Goal: Task Accomplishment & Management: Use online tool/utility

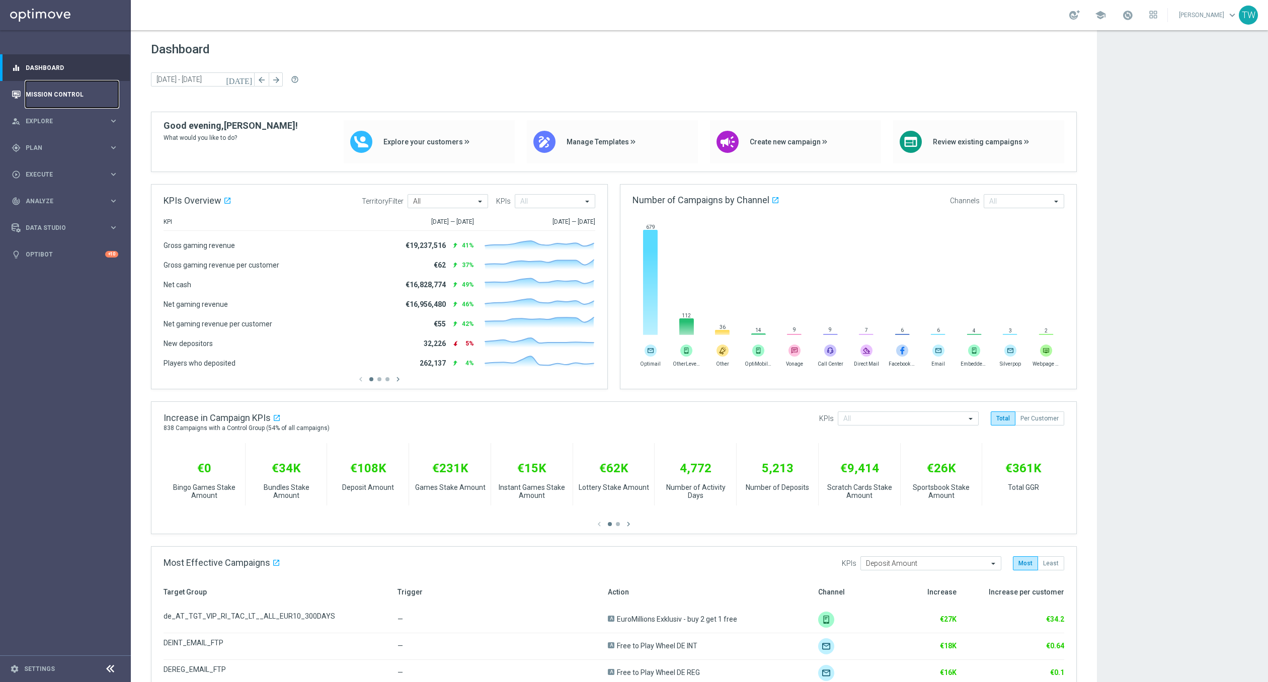
click at [73, 97] on link "Mission Control" at bounding box center [72, 94] width 93 height 27
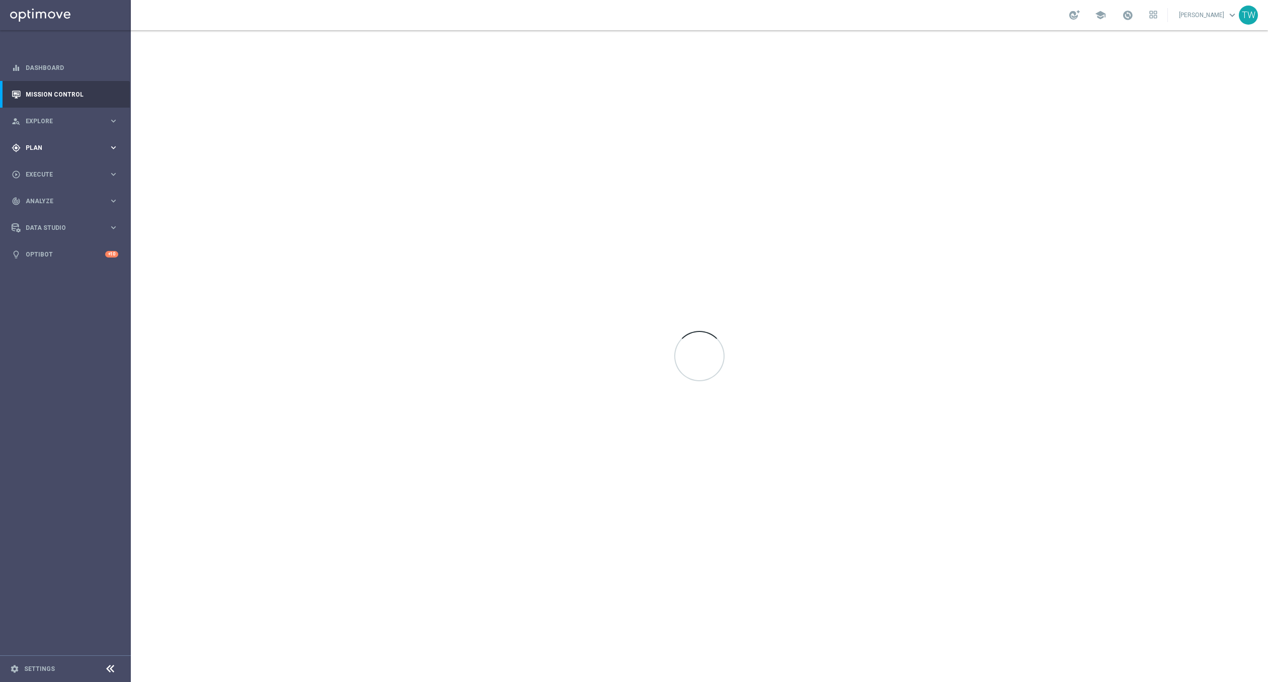
click at [112, 141] on div "gps_fixed Plan keyboard_arrow_right" at bounding box center [65, 147] width 130 height 27
click at [54, 199] on span "Templates" at bounding box center [63, 199] width 72 height 6
click at [41, 213] on link "Optimail" at bounding box center [67, 214] width 73 height 8
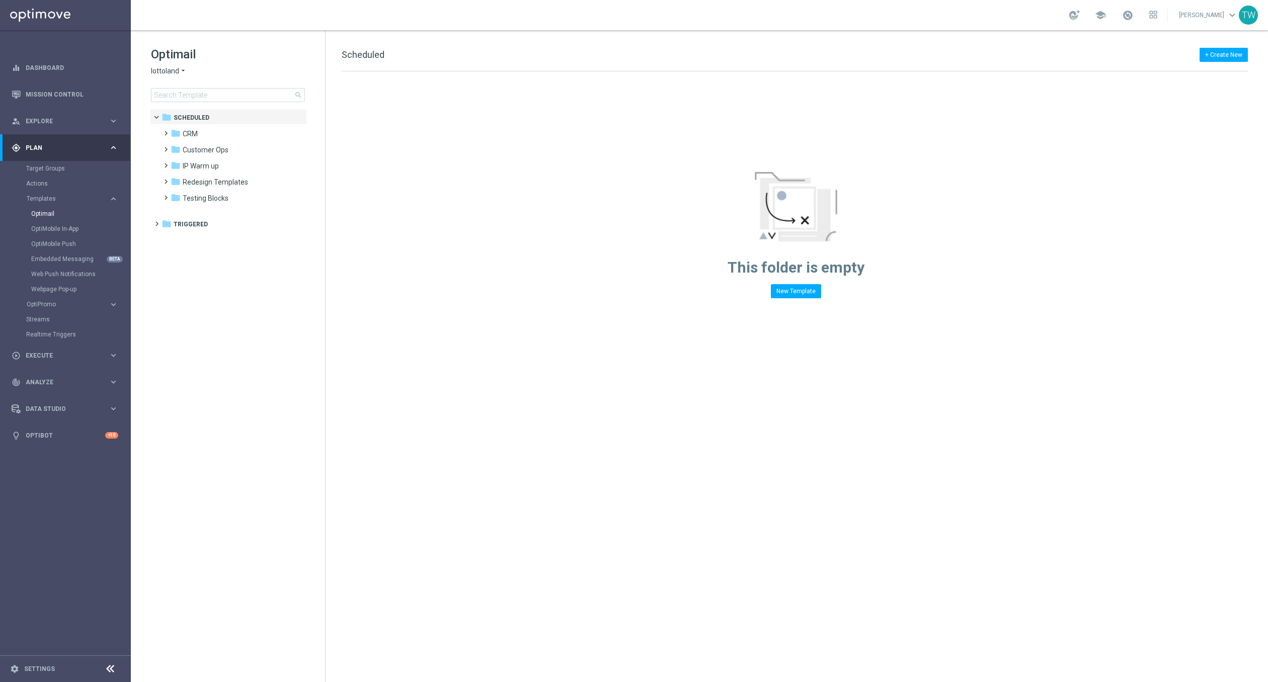
click at [171, 70] on span "lottoland" at bounding box center [165, 71] width 28 height 10
click at [171, 91] on div "KenoGO" at bounding box center [188, 95] width 75 height 12
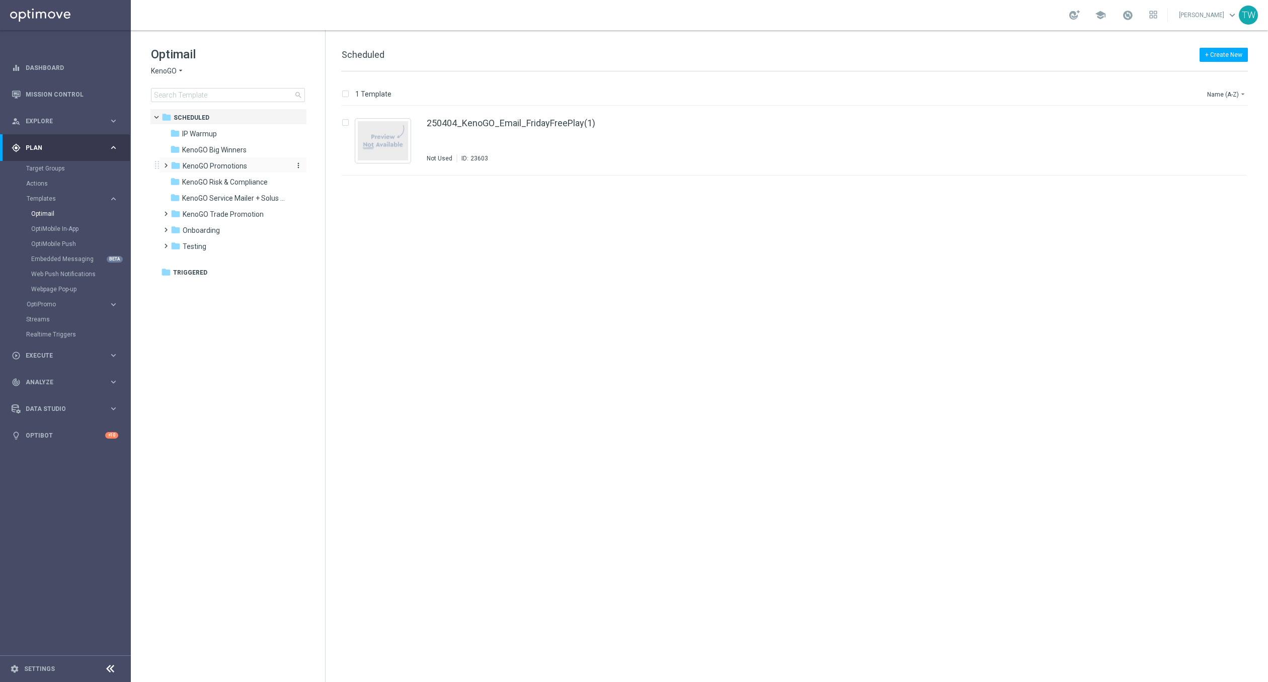
click at [236, 168] on span "KenoGO Promotions" at bounding box center [215, 166] width 64 height 9
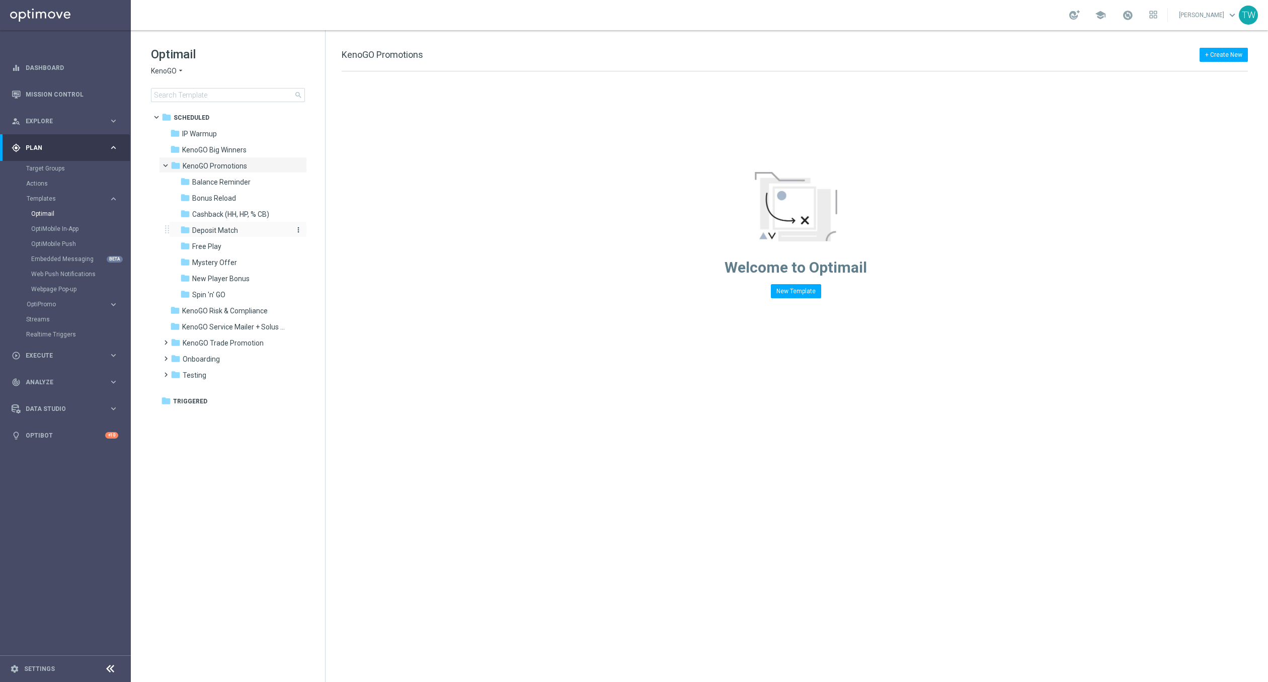
click at [252, 228] on div "folder Deposit Match" at bounding box center [233, 231] width 107 height 12
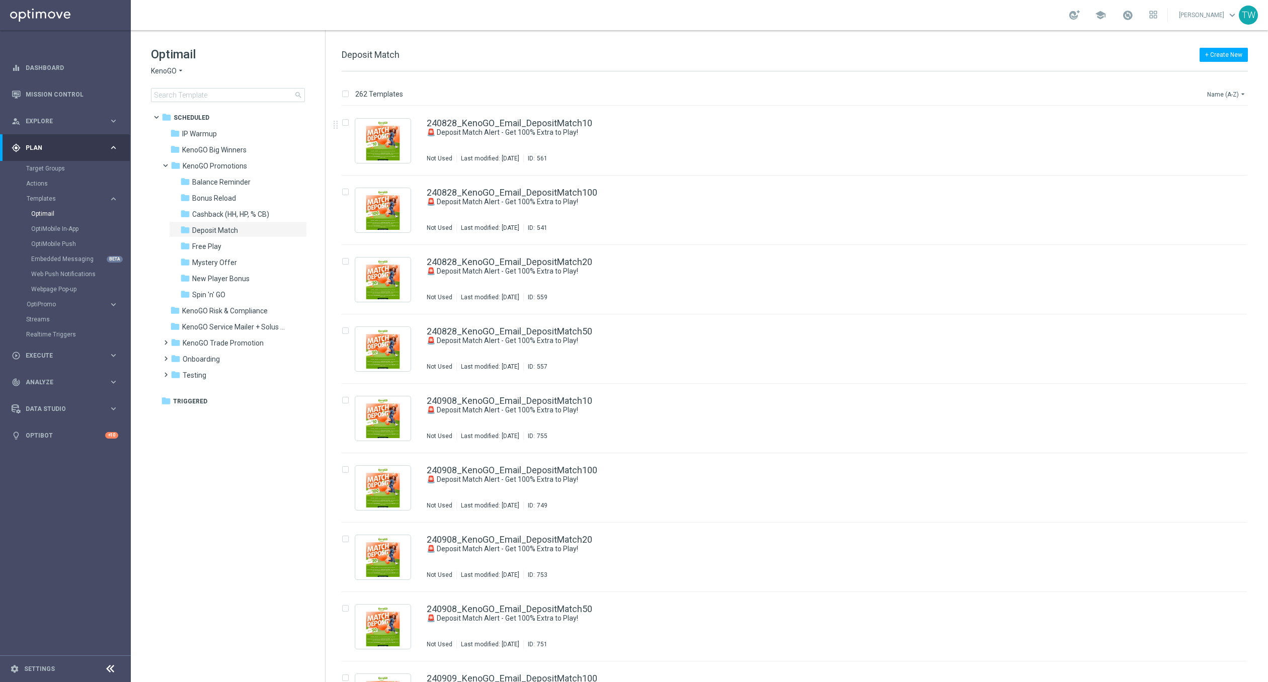
click at [1239, 98] on icon "arrow_drop_down" at bounding box center [1243, 94] width 8 height 8
click at [1225, 132] on div "Date Modified (Newest)" at bounding box center [1208, 139] width 81 height 14
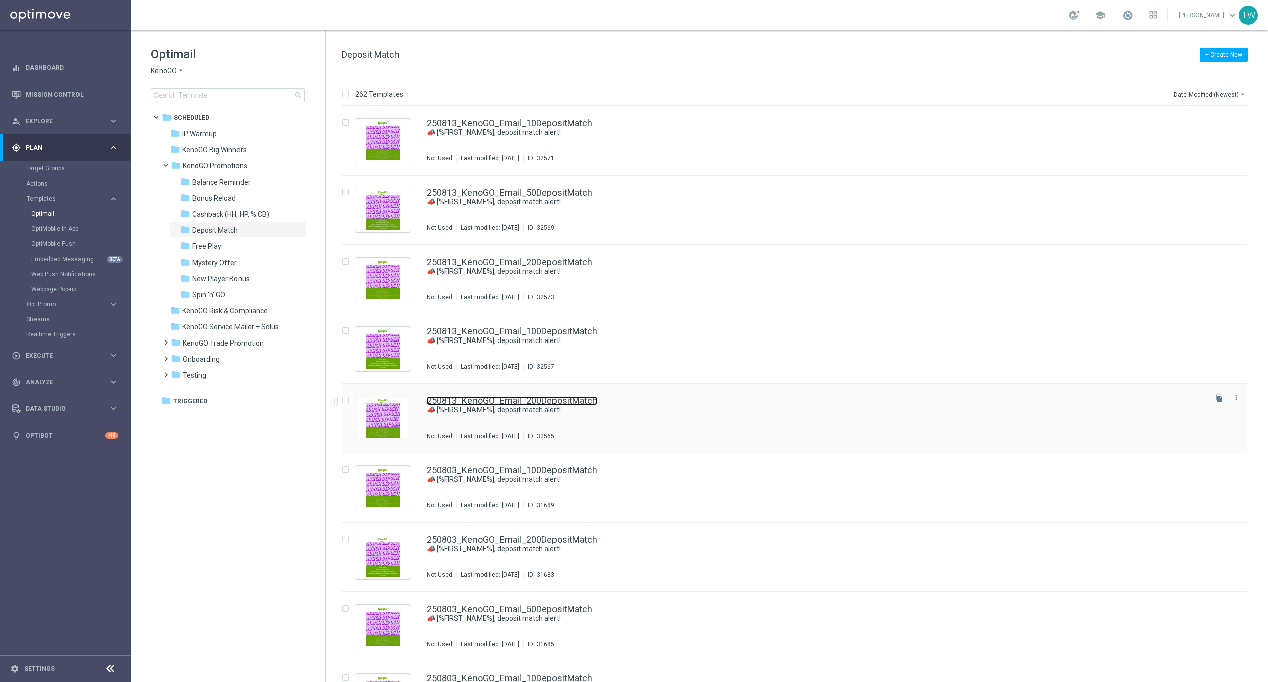
click at [545, 400] on link "250813_KenoGO_Email_200DepositMatch" at bounding box center [512, 401] width 171 height 9
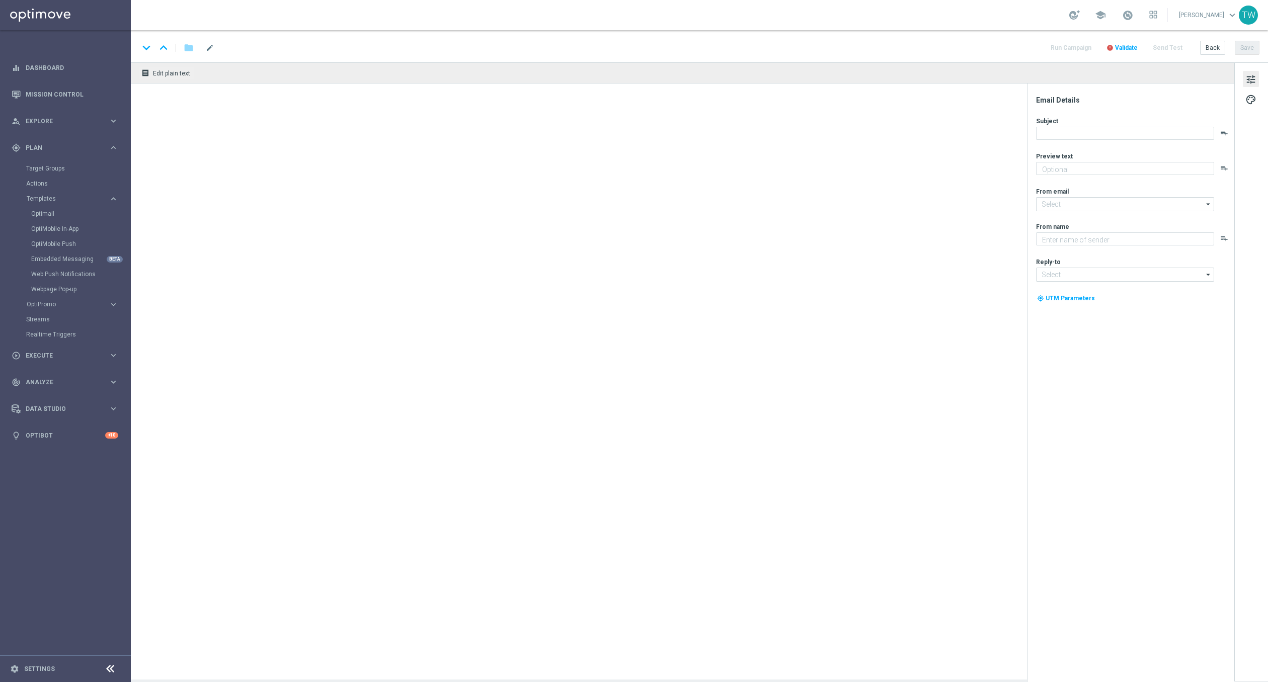
type textarea "Your turn to get matched!"
type input "[EMAIL_ADDRESS][DOMAIN_NAME]"
type textarea "KenoGO"
type input "[EMAIL_ADDRESS][DOMAIN_NAME]"
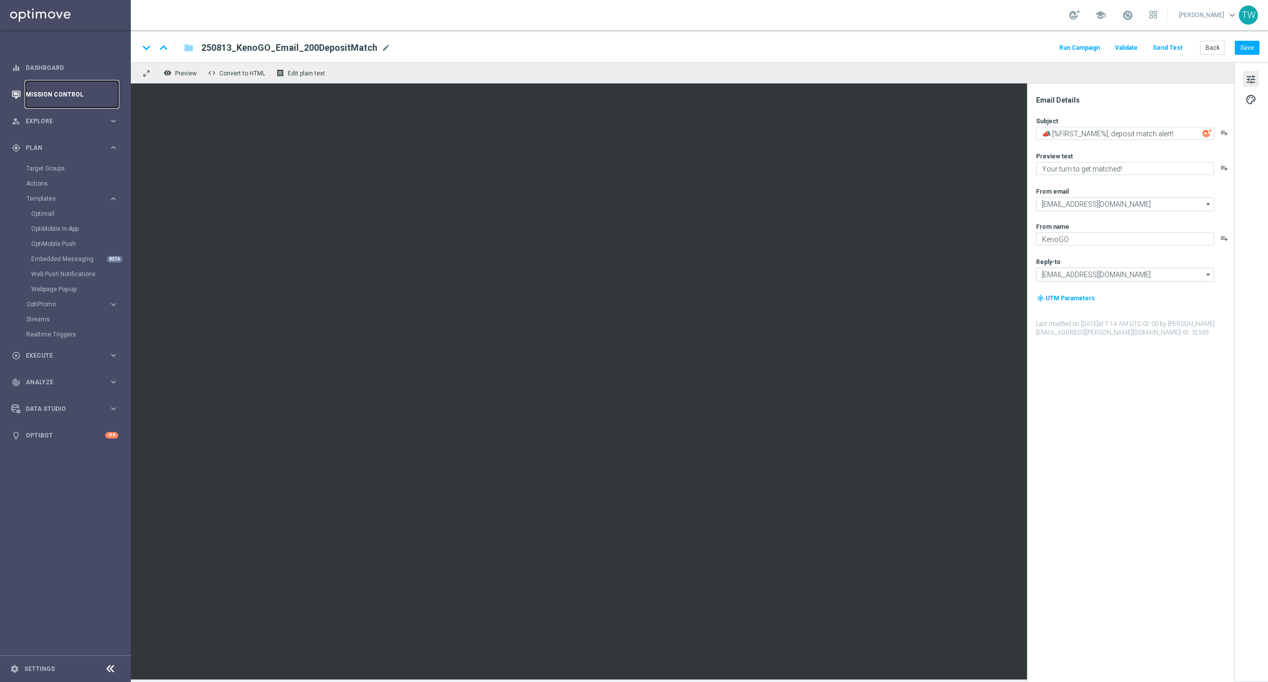
click at [80, 95] on link "Mission Control" at bounding box center [72, 94] width 93 height 27
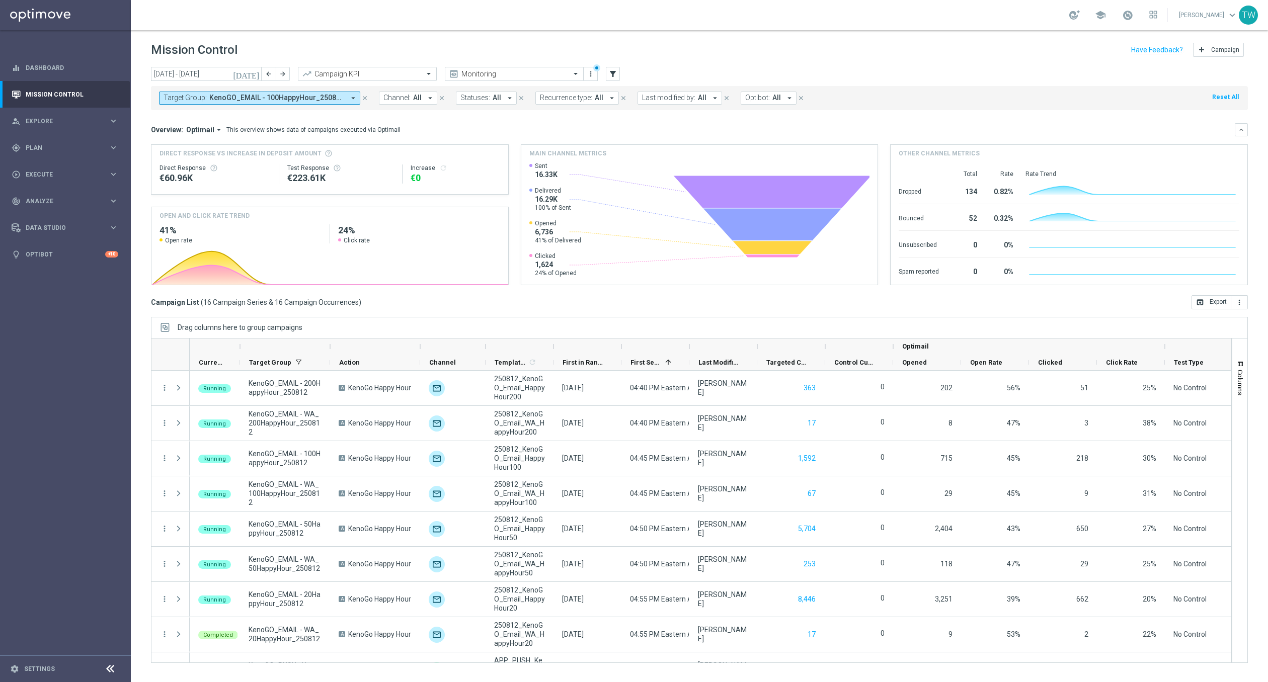
click at [286, 94] on span "KenoGO_EMAIL - 100HappyHour_250812, KenoGO_EMAIL - 200HappyHour_250812, KenoGO_…" at bounding box center [276, 98] width 135 height 9
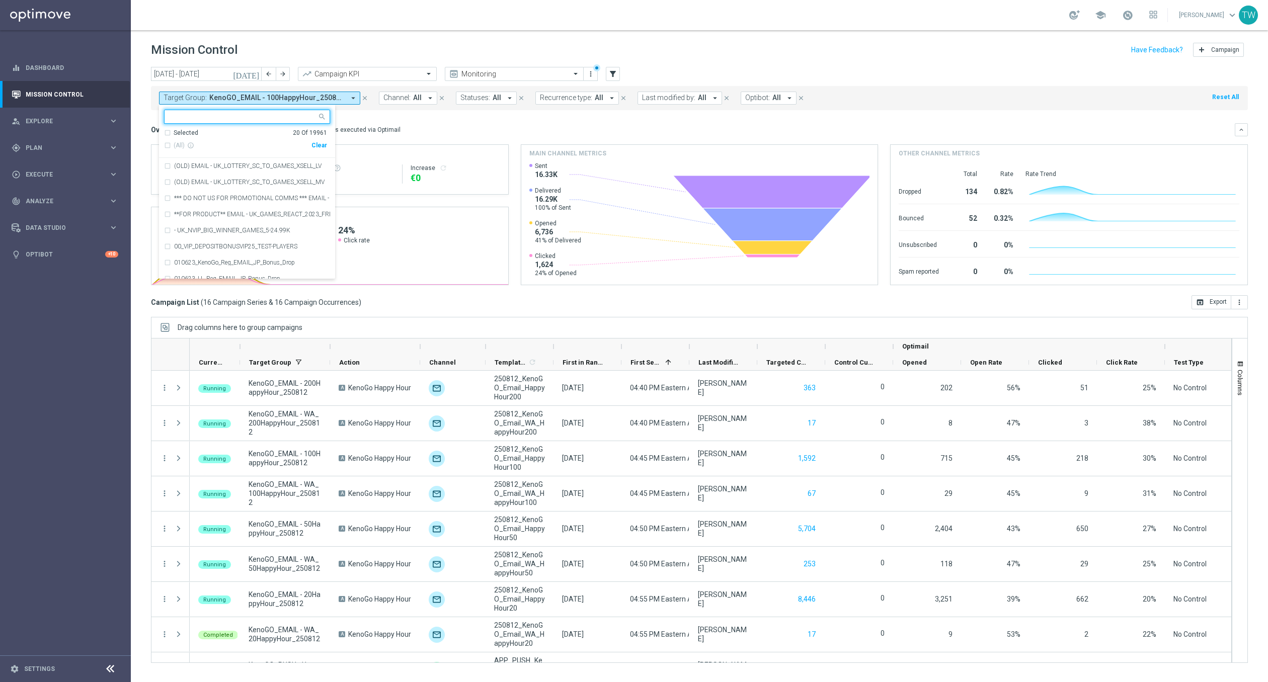
click at [0, 0] on div "Clear" at bounding box center [0, 0] width 0 height 0
click at [254, 122] on div at bounding box center [242, 118] width 149 height 10
click at [214, 144] on span "(All Search Results)" at bounding box center [201, 145] width 55 height 9
type input "250813"
click at [465, 130] on div "Overview: Optimail arrow_drop_down This overview shows data of campaigns execut…" at bounding box center [693, 129] width 1084 height 9
